Goal: Check status: Check status

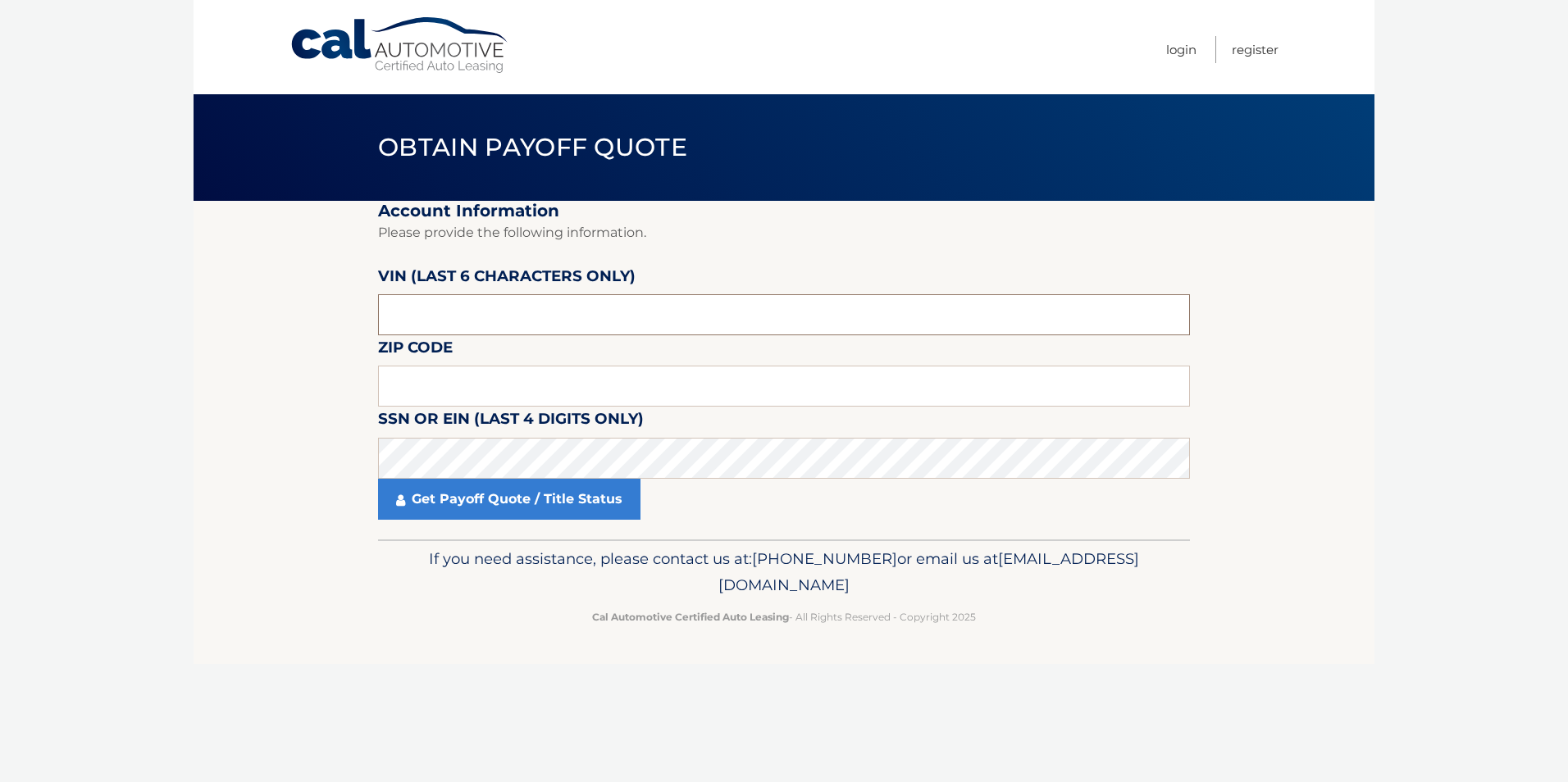
click at [476, 316] on input "text" at bounding box center [784, 314] width 812 height 41
click at [252, 615] on footer "If you need assistance, please contact us at: [PHONE_NUMBER] or email us at [EM…" at bounding box center [783, 602] width 1180 height 124
click at [437, 371] on input "text" at bounding box center [784, 386] width 812 height 41
type input "33063"
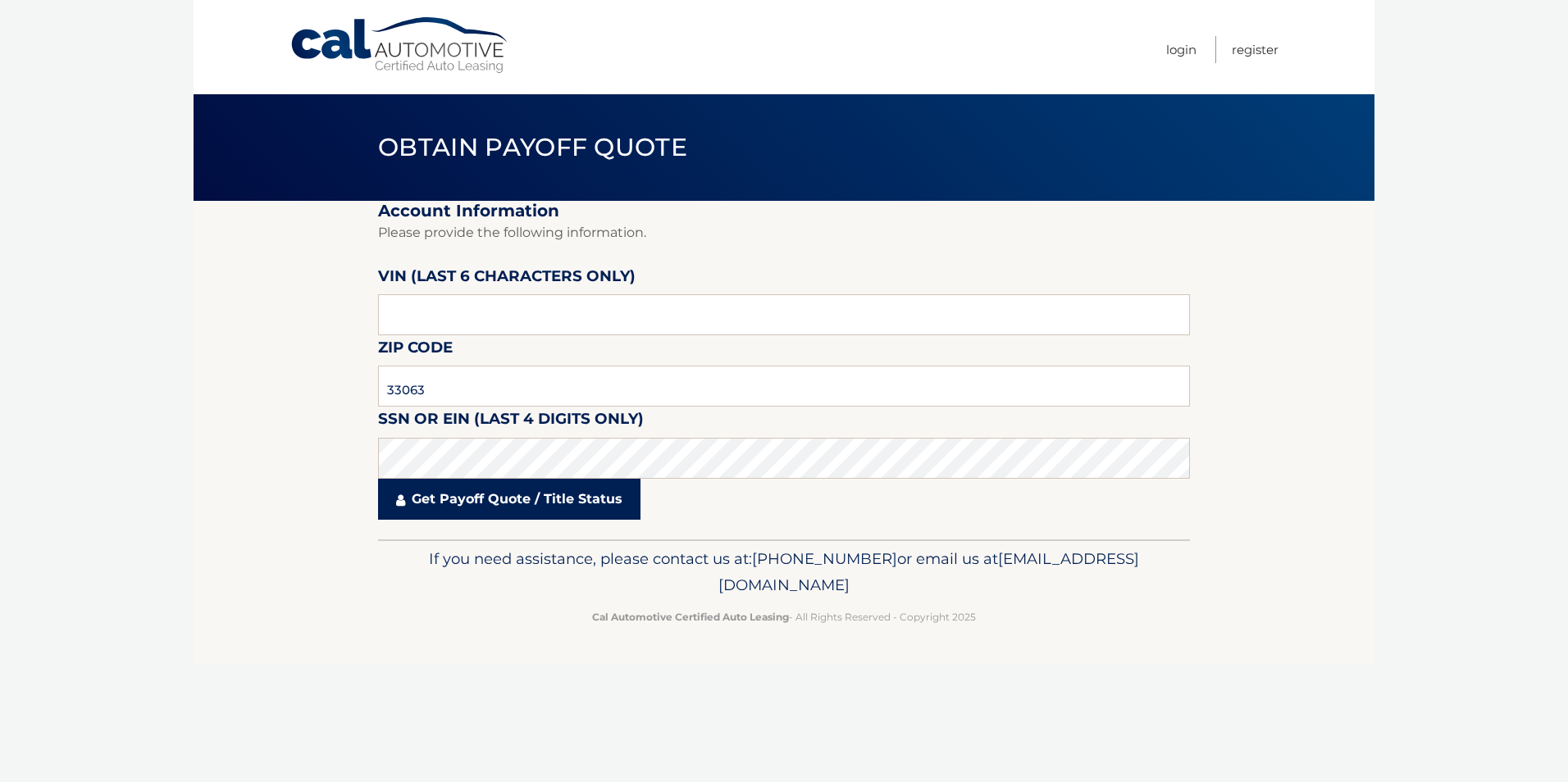
click at [446, 501] on link "Get Payoff Quote / Title Status" at bounding box center [509, 499] width 262 height 41
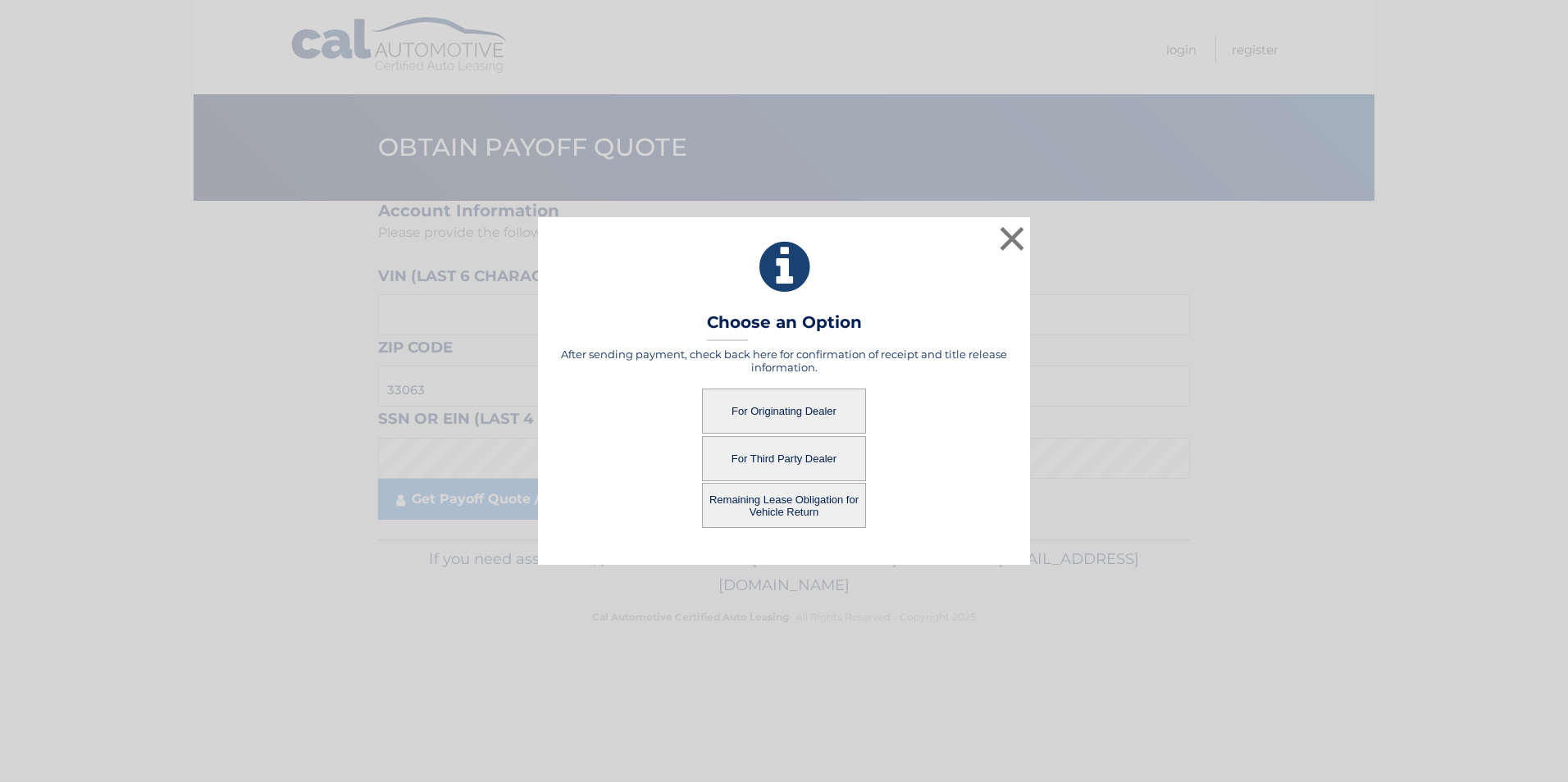
click at [792, 402] on button "For Originating Dealer" at bounding box center [783, 411] width 164 height 45
click at [793, 410] on button "For Originating Dealer" at bounding box center [783, 411] width 164 height 45
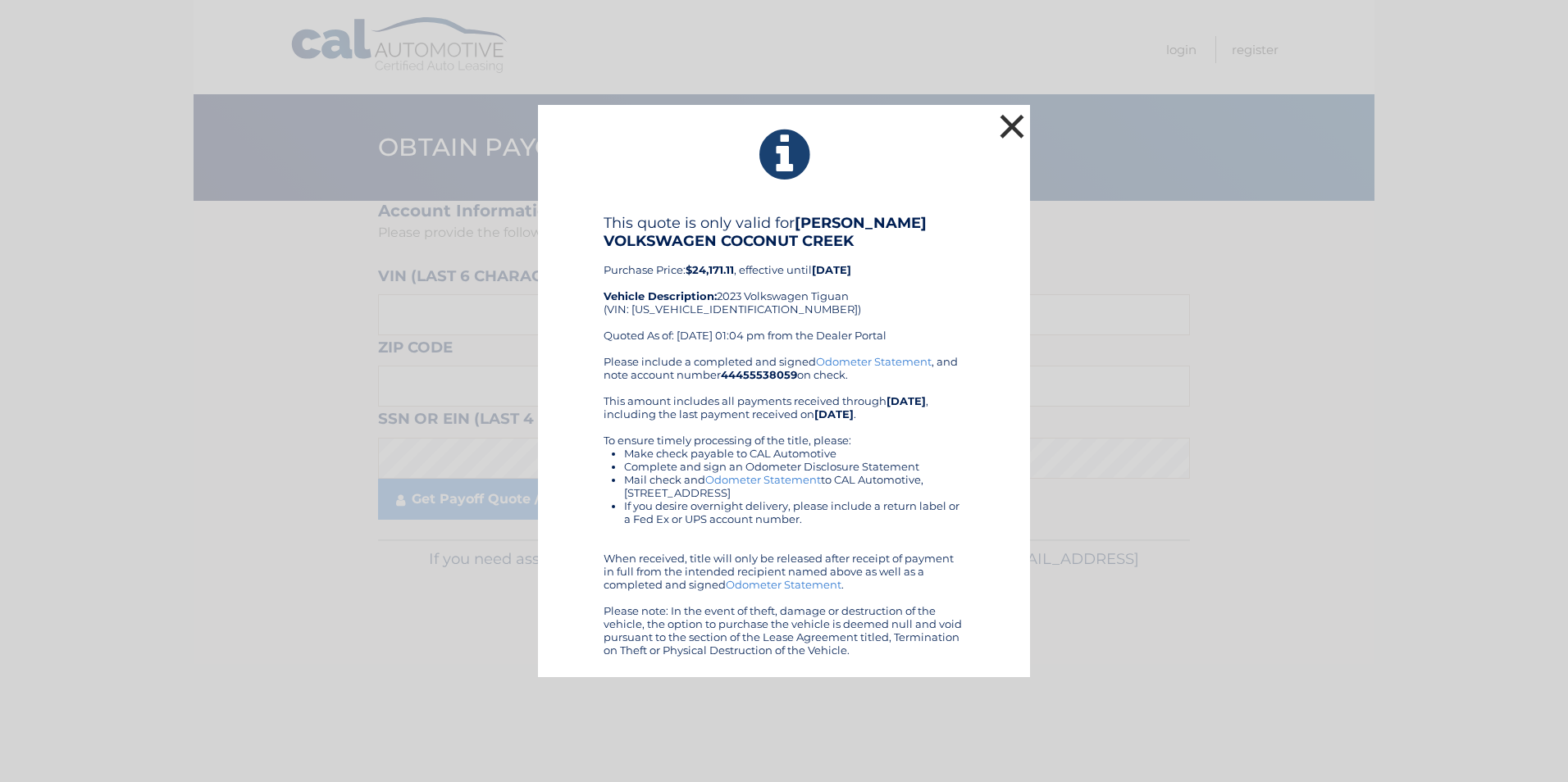
click at [1018, 129] on button "×" at bounding box center [1012, 126] width 32 height 32
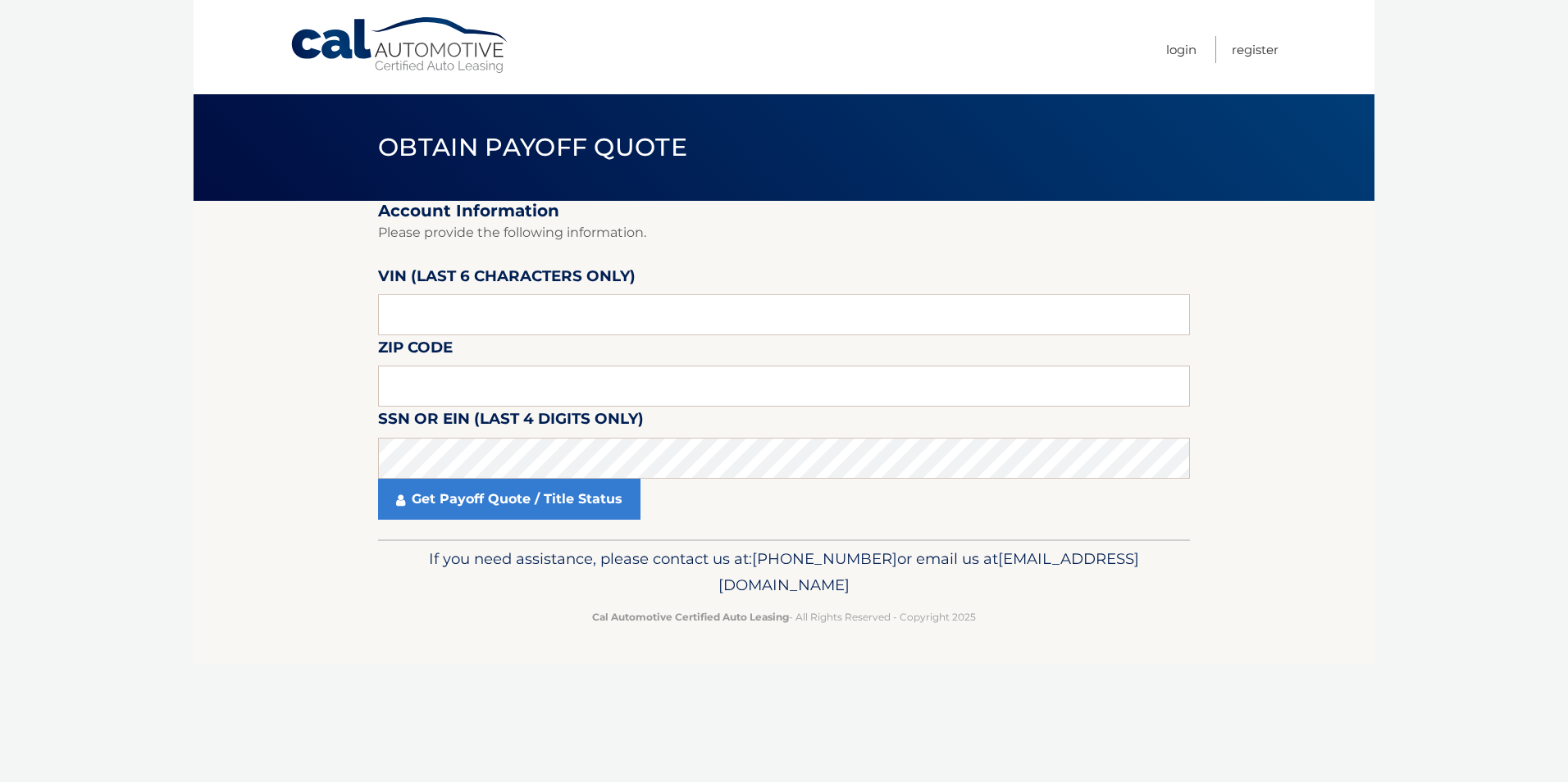
click at [271, 602] on footer "If you need assistance, please contact us at: 609-807-3200 or email us at Custo…" at bounding box center [783, 602] width 1180 height 124
click at [500, 392] on input "text" at bounding box center [784, 386] width 812 height 41
type input "33063"
click at [560, 683] on div "Cal Automotive Menu Login Register Obtain Payoff Quote ×" at bounding box center [783, 391] width 1180 height 782
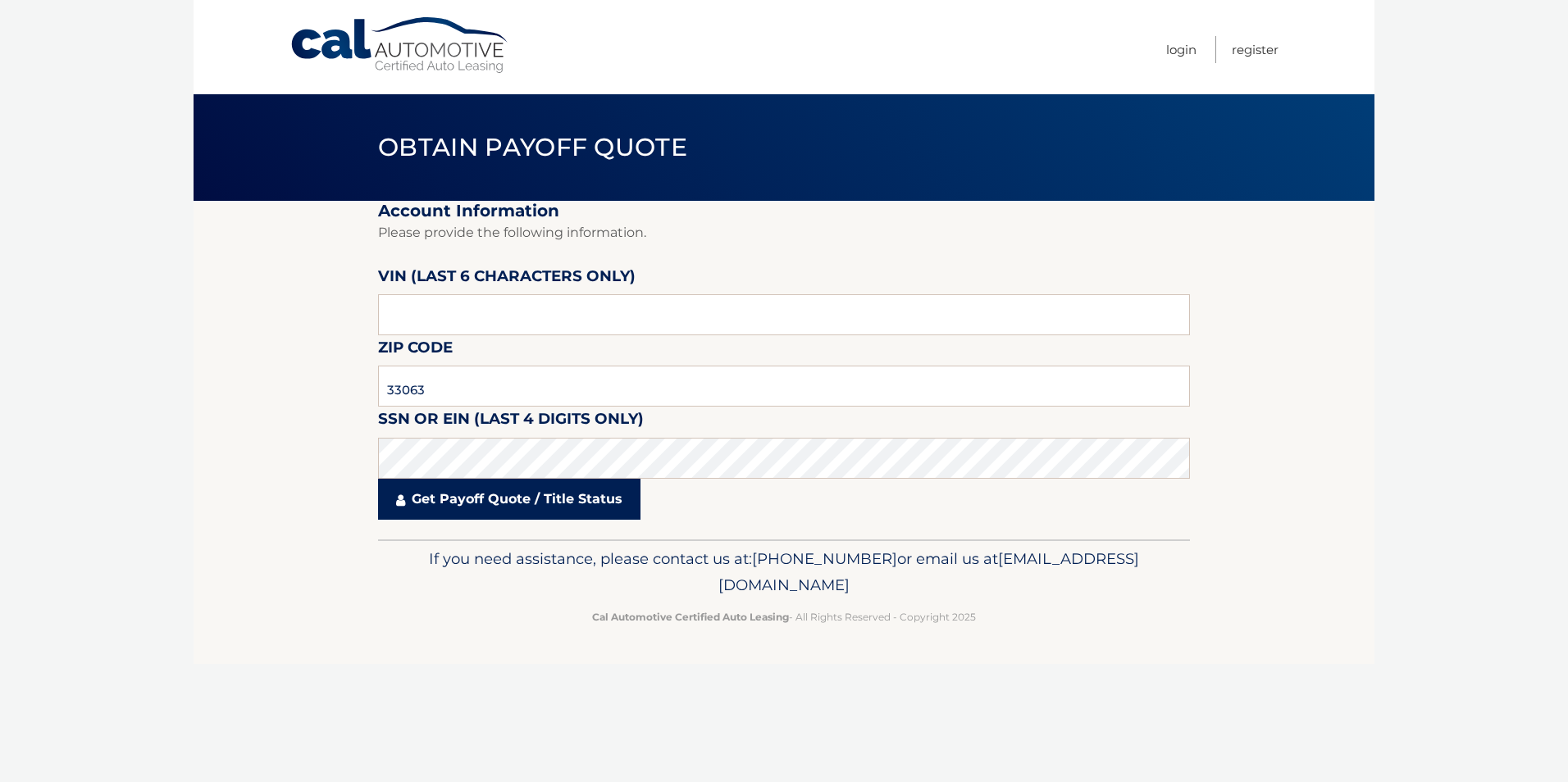
click at [563, 502] on link "Get Payoff Quote / Title Status" at bounding box center [509, 499] width 262 height 41
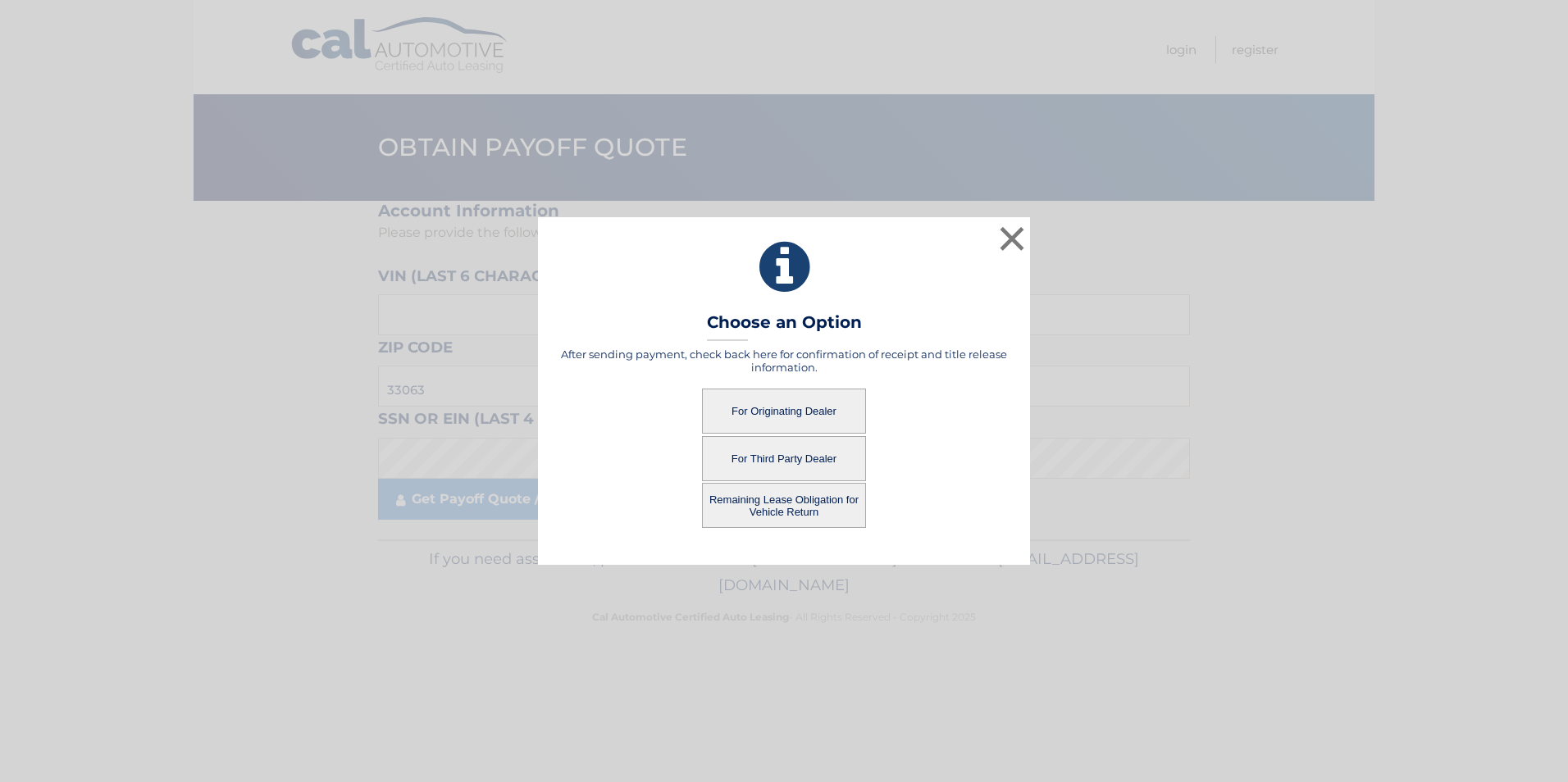
click at [750, 406] on button "For Originating Dealer" at bounding box center [783, 411] width 164 height 45
click at [763, 408] on button "For Originating Dealer" at bounding box center [783, 411] width 164 height 45
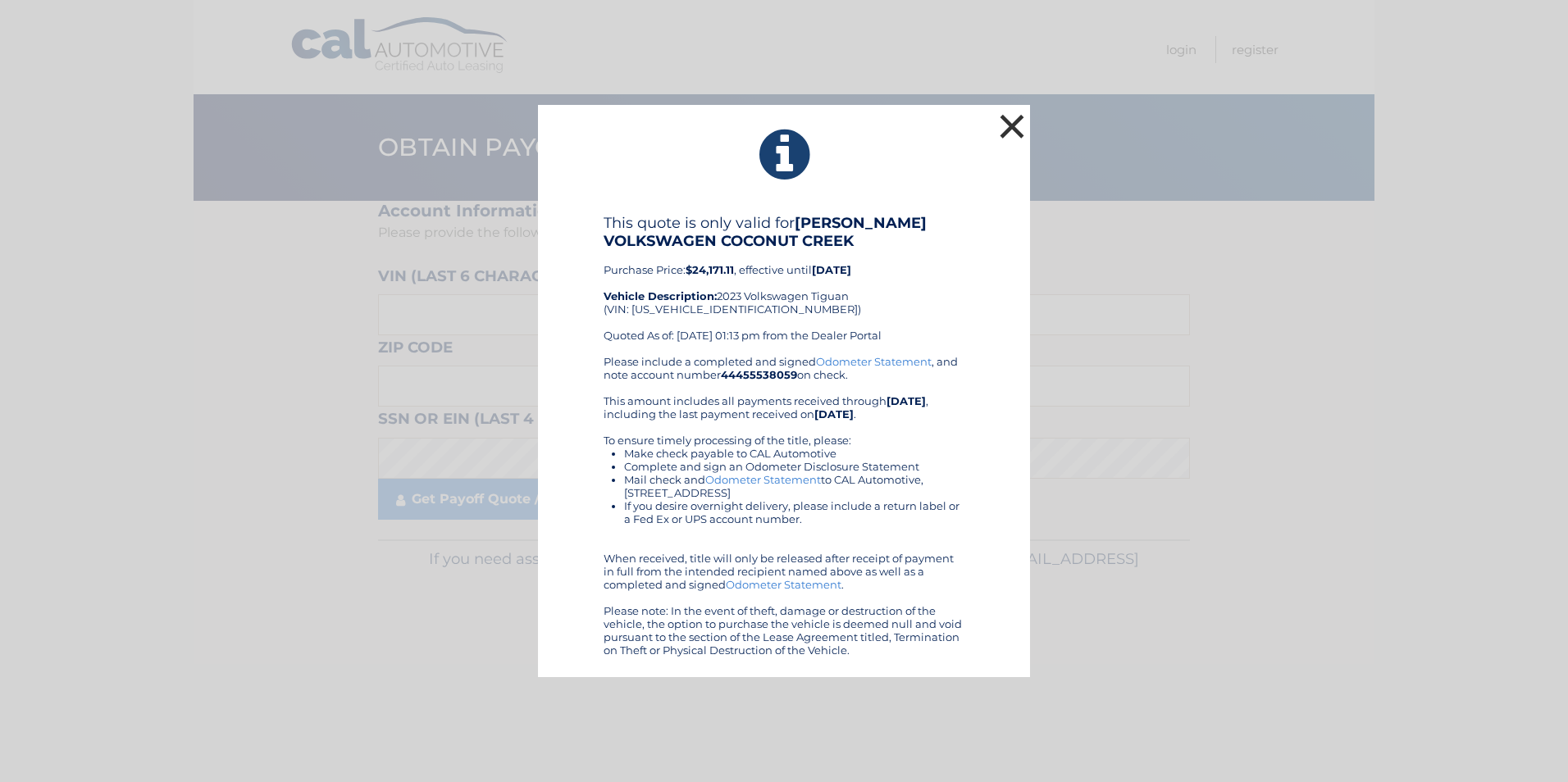
click at [1015, 117] on button "×" at bounding box center [1012, 126] width 32 height 32
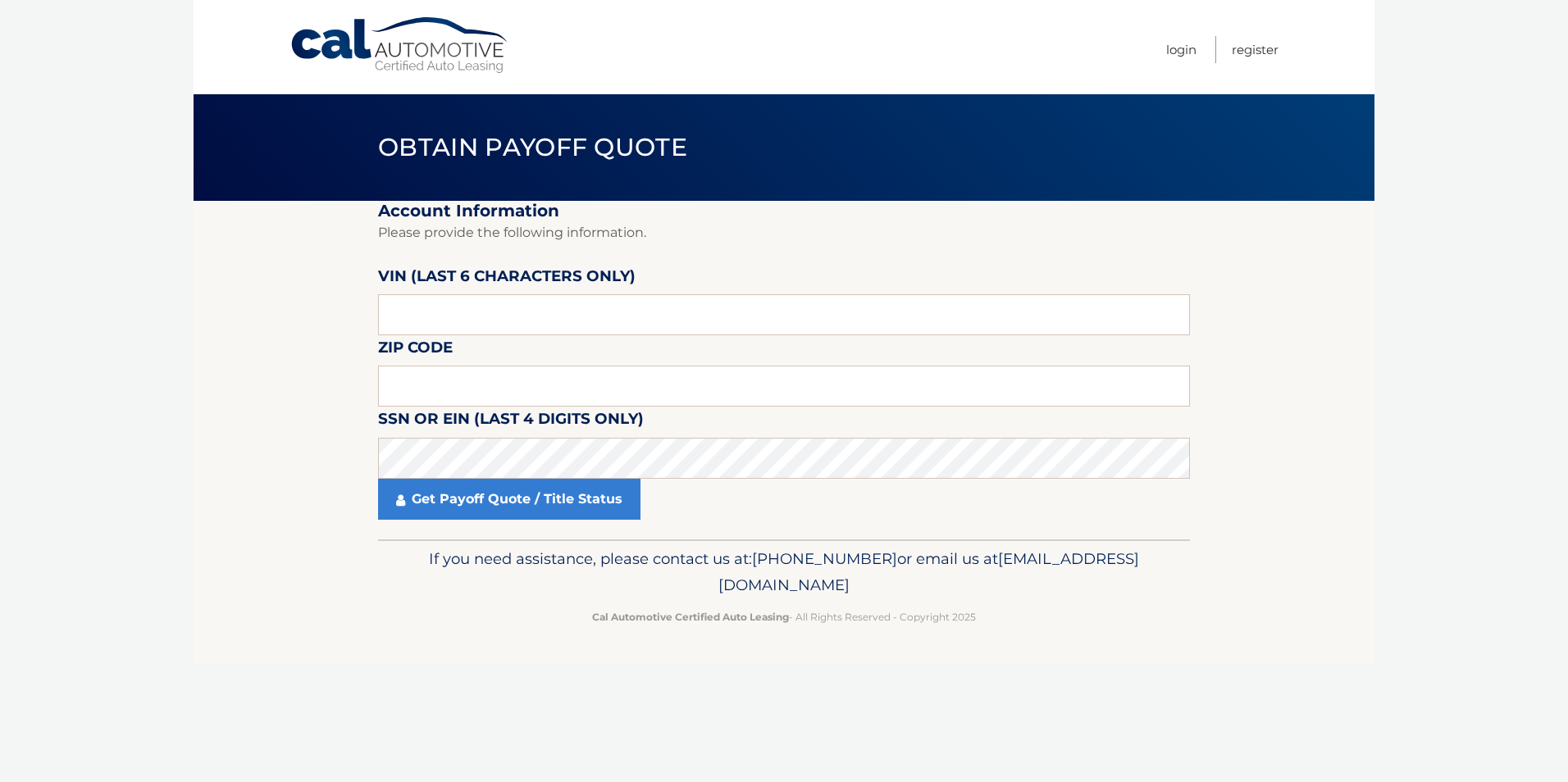
click at [128, 484] on body "Cal Automotive Menu Login Register Obtain Payoff Quote" at bounding box center [784, 391] width 1568 height 782
